Goal: Task Accomplishment & Management: Use online tool/utility

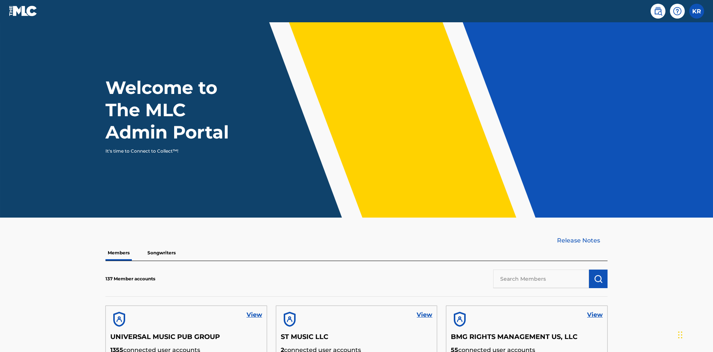
click at [541, 270] on input "text" at bounding box center [541, 279] width 96 height 19
click at [598, 274] on img "submit" at bounding box center [598, 278] width 9 height 9
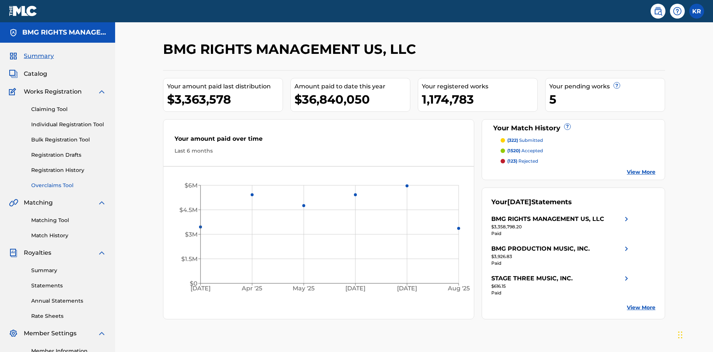
click at [69, 182] on link "Overclaims Tool" at bounding box center [68, 186] width 75 height 8
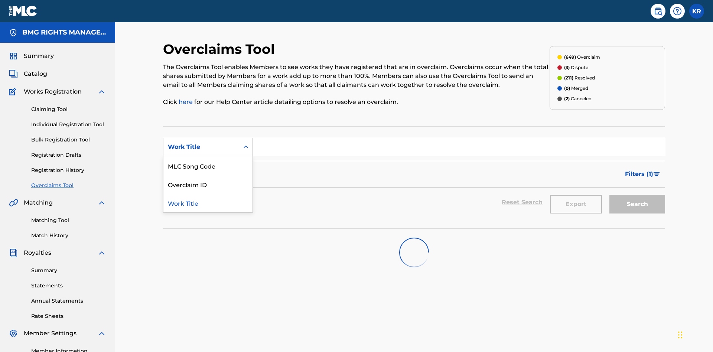
click at [208, 156] on div "MLC Song Code" at bounding box center [207, 165] width 89 height 19
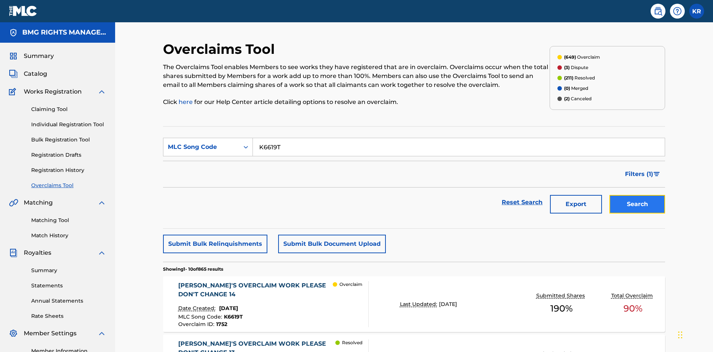
click at [637, 195] on button "Search" at bounding box center [638, 204] width 56 height 19
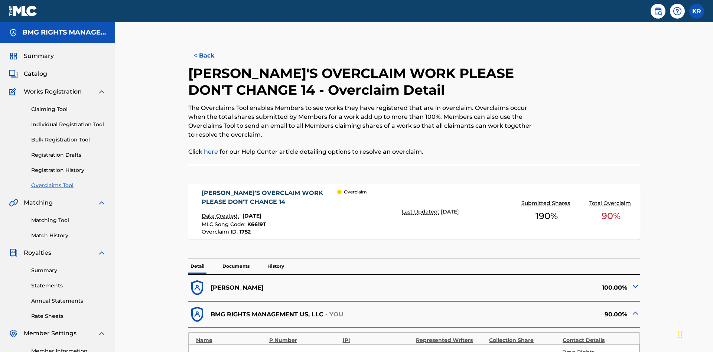
scroll to position [20, 0]
